Goal: Transaction & Acquisition: Subscribe to service/newsletter

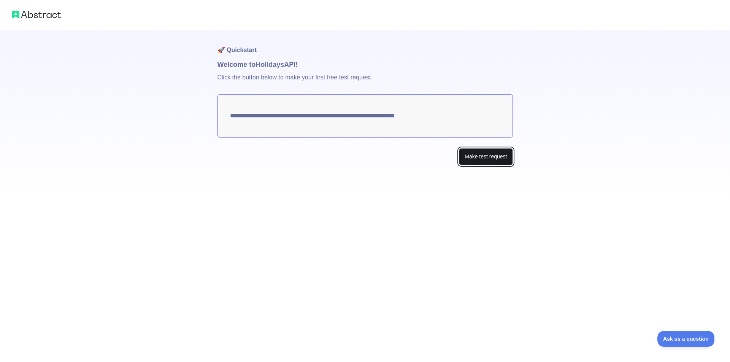
click at [468, 156] on button "Make test request" at bounding box center [486, 156] width 54 height 17
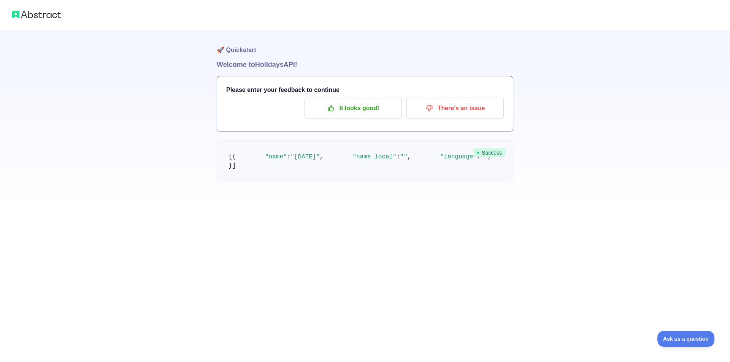
click at [240, 48] on h1 "🚀 Quickstart" at bounding box center [365, 44] width 297 height 29
click at [353, 116] on button "It looks good!" at bounding box center [353, 108] width 97 height 21
